Goal: Information Seeking & Learning: Learn about a topic

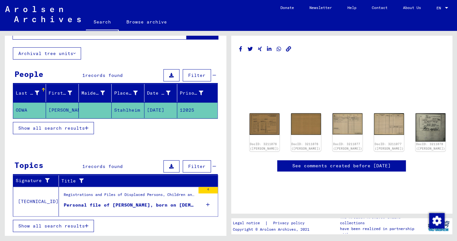
scroll to position [49, 0]
click at [415, 142] on div "DocID: 3211078 ([PERSON_NAME])" at bounding box center [430, 146] width 31 height 9
click at [415, 112] on img at bounding box center [430, 127] width 31 height 30
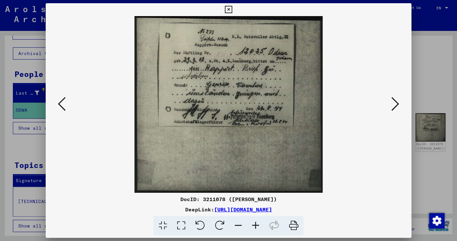
click at [60, 105] on icon at bounding box center [62, 103] width 8 height 15
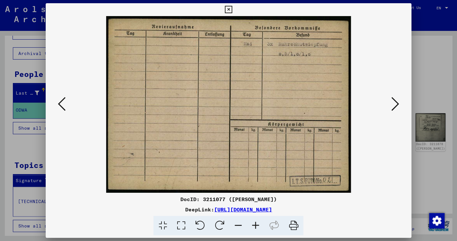
click at [60, 105] on icon at bounding box center [62, 103] width 8 height 15
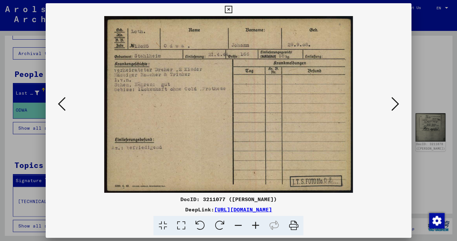
click at [60, 105] on icon at bounding box center [62, 103] width 8 height 15
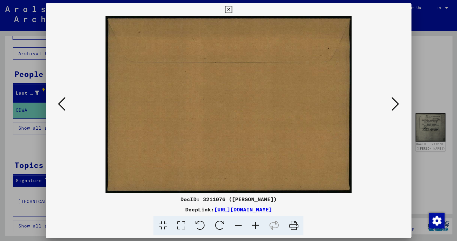
click at [60, 105] on icon at bounding box center [62, 103] width 8 height 15
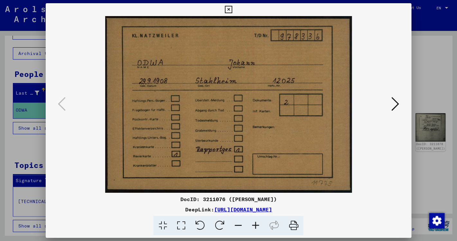
click at [397, 104] on icon at bounding box center [395, 103] width 8 height 15
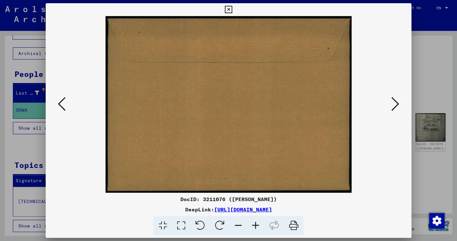
click at [397, 104] on icon at bounding box center [395, 103] width 8 height 15
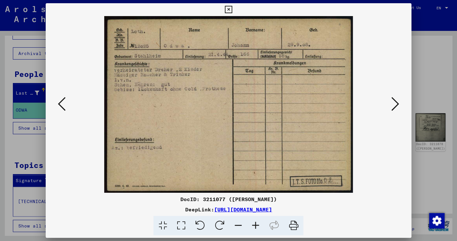
click at [397, 104] on icon at bounding box center [395, 103] width 8 height 15
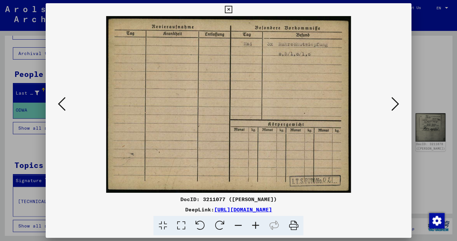
click at [397, 104] on icon at bounding box center [395, 103] width 8 height 15
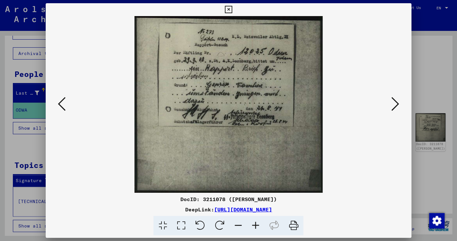
click at [255, 224] on icon at bounding box center [255, 226] width 17 height 20
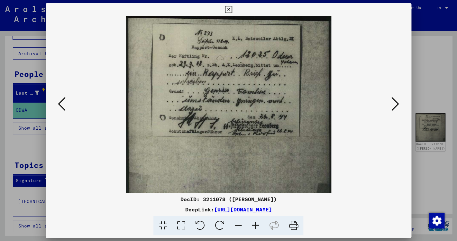
click at [255, 224] on icon at bounding box center [255, 226] width 17 height 20
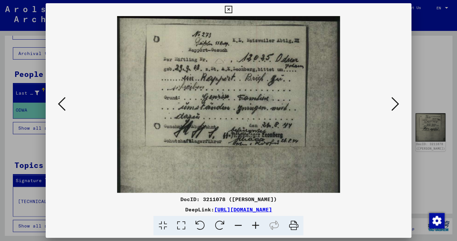
click at [255, 224] on icon at bounding box center [255, 226] width 17 height 20
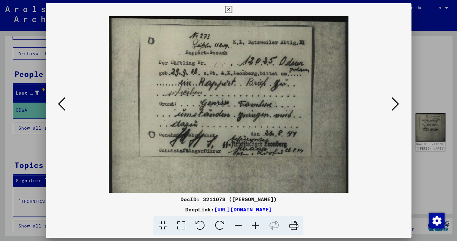
click at [255, 224] on icon at bounding box center [255, 226] width 17 height 20
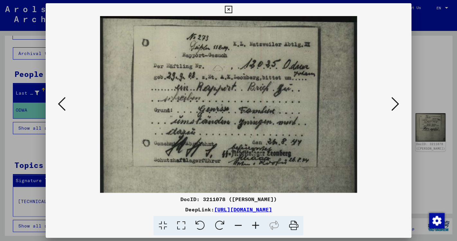
click at [255, 224] on icon at bounding box center [255, 226] width 17 height 20
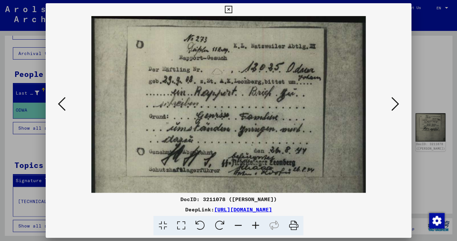
click at [255, 224] on icon at bounding box center [255, 226] width 17 height 20
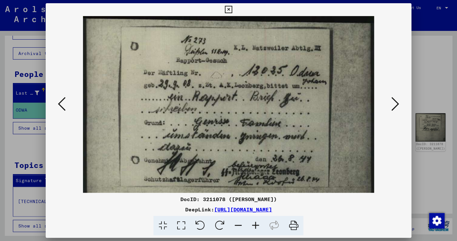
click at [395, 101] on icon at bounding box center [395, 103] width 8 height 15
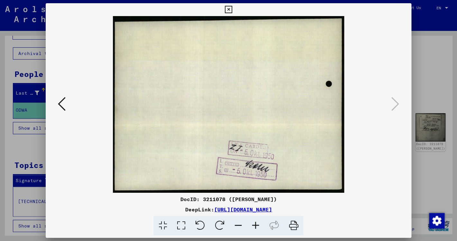
click at [232, 11] on icon at bounding box center [228, 10] width 7 height 8
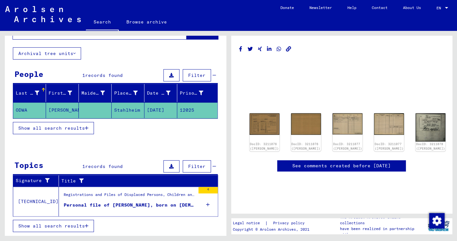
scroll to position [182, 0]
